Goal: Find specific page/section: Find specific page/section

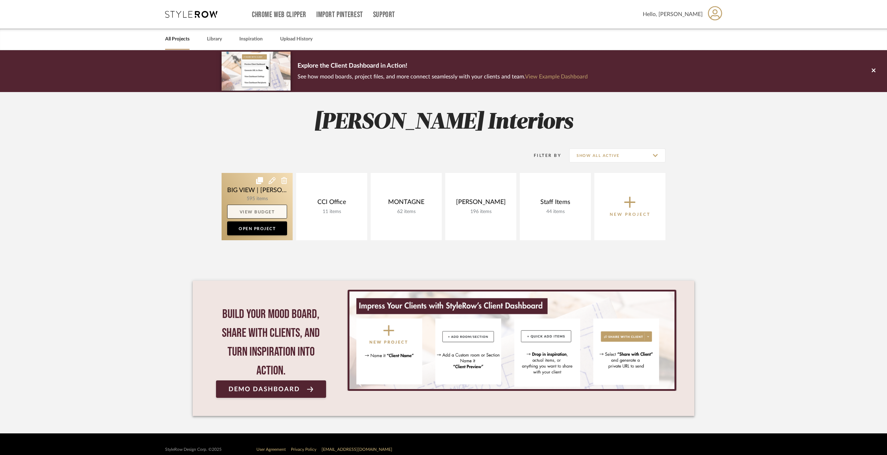
click at [241, 211] on link "View Budget" at bounding box center [257, 212] width 60 height 14
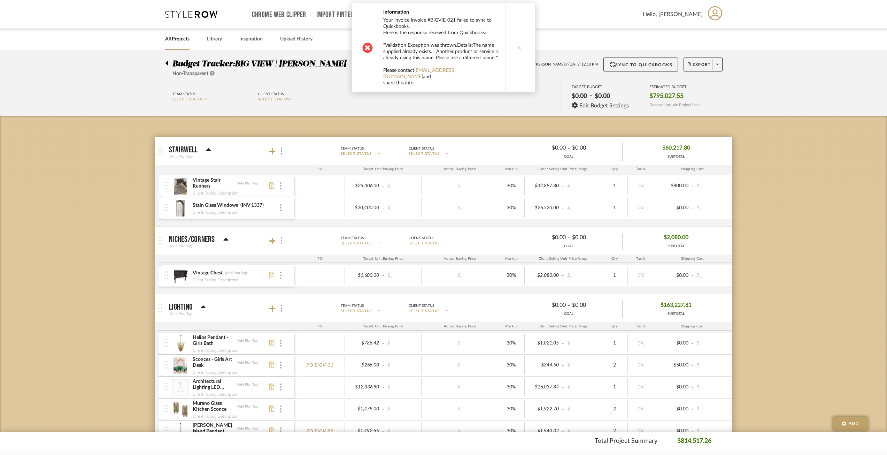
click at [168, 62] on div at bounding box center [168, 61] width 7 height 8
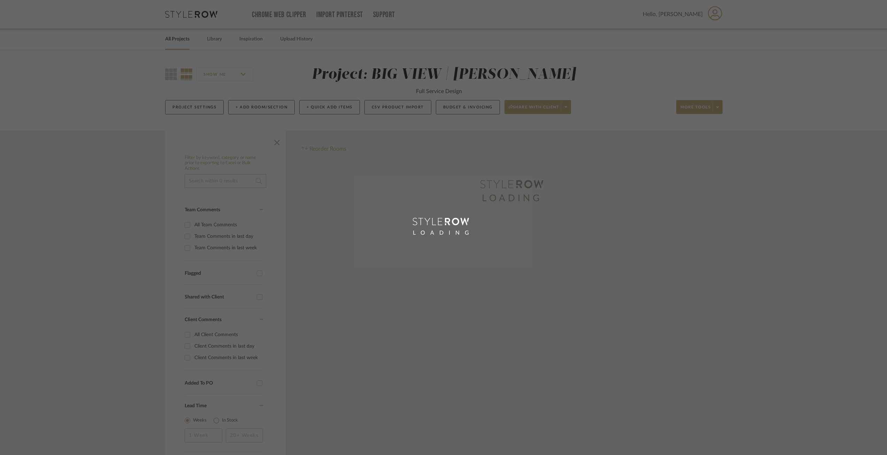
click at [521, 43] on div "LOADING" at bounding box center [443, 227] width 887 height 455
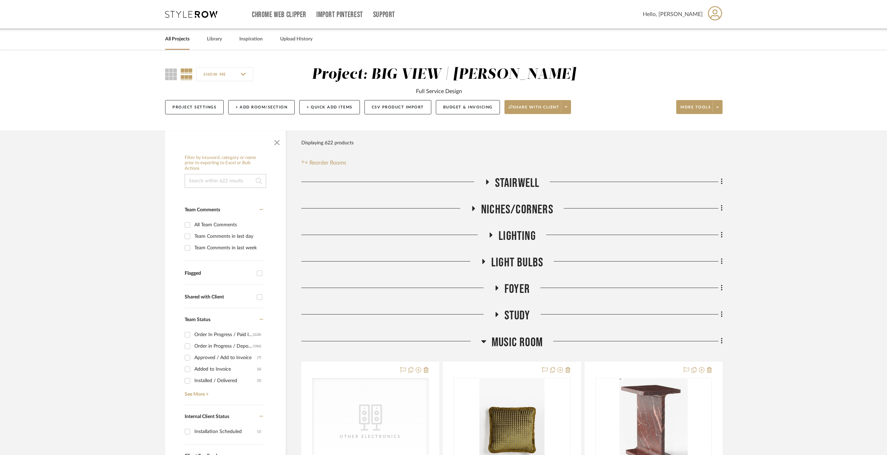
click at [481, 341] on icon at bounding box center [483, 341] width 5 height 8
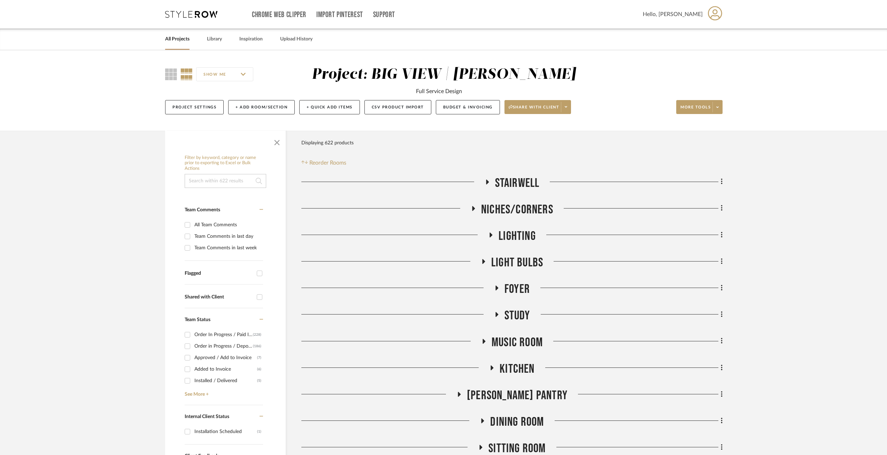
click at [496, 313] on icon at bounding box center [496, 314] width 8 height 5
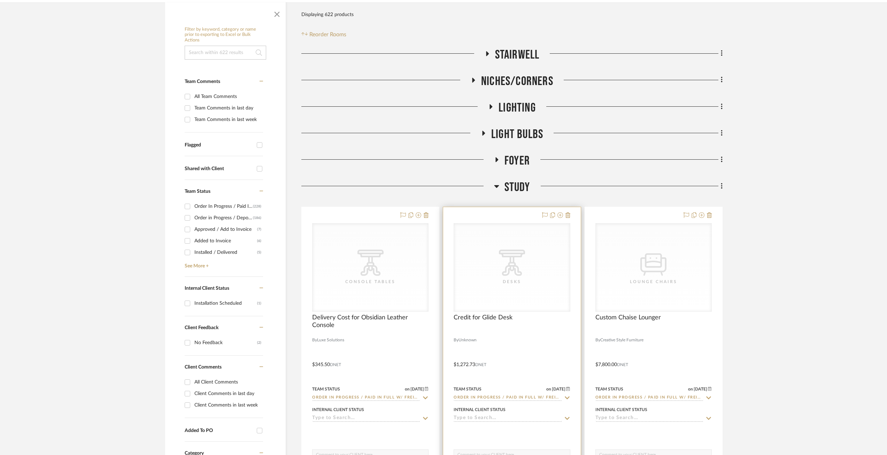
scroll to position [174, 0]
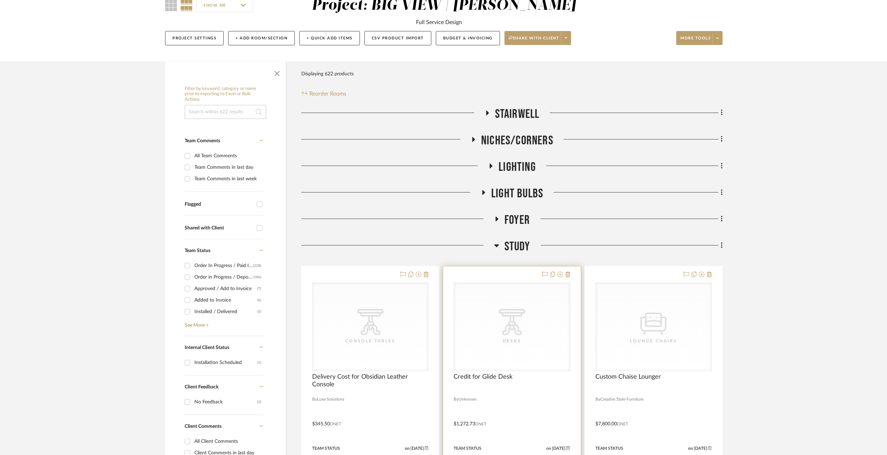
scroll to position [70, 0]
click at [497, 245] on icon at bounding box center [496, 245] width 5 height 3
